Goal: Complete application form

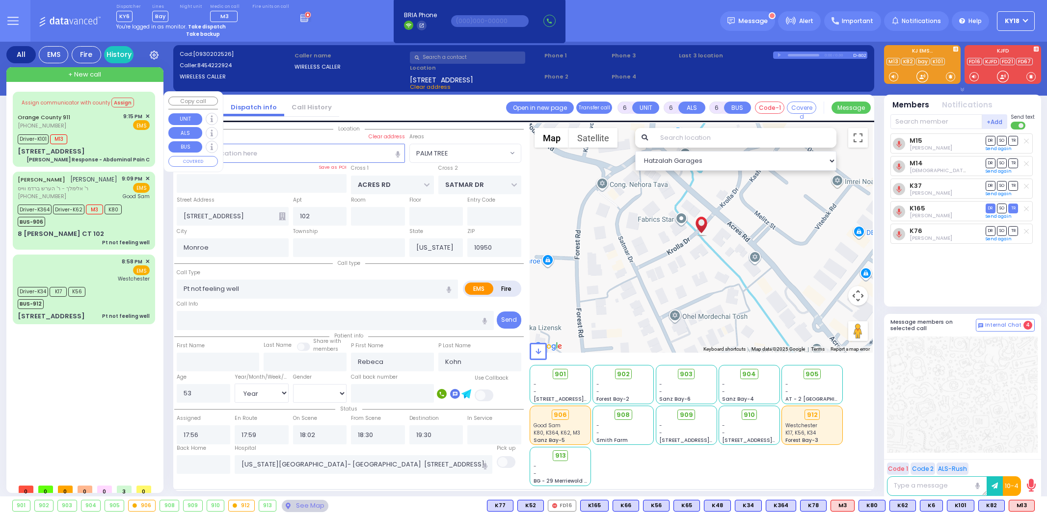
select select "PALM TREE"
select select "Year"
select select "[DEMOGRAPHIC_DATA]"
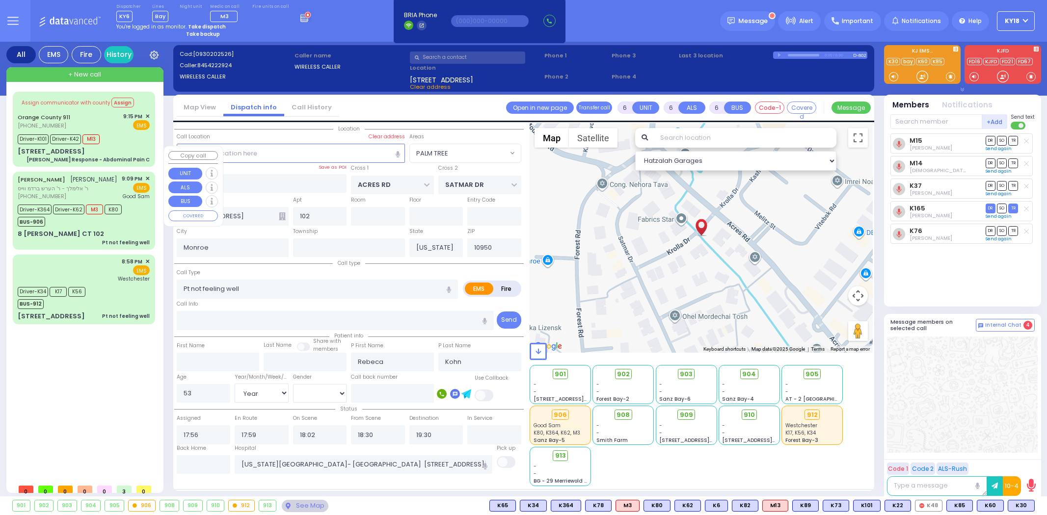
select select "PALM TREE"
select select "Year"
select select "[DEMOGRAPHIC_DATA]"
